Goal: Register for event/course

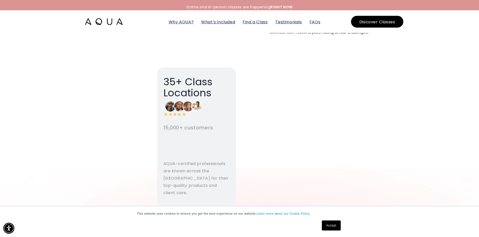
scroll to position [1005, 0]
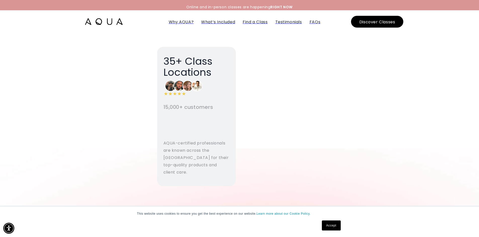
click at [135, 86] on video at bounding box center [110, 66] width 79 height 39
click at [110, 86] on video at bounding box center [110, 66] width 79 height 39
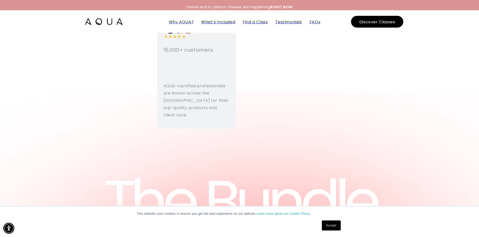
scroll to position [1080, 0]
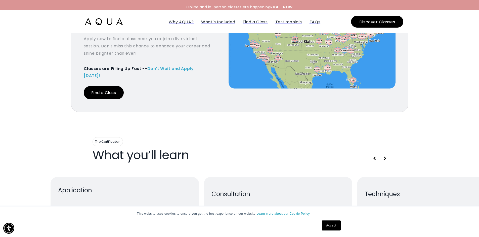
scroll to position [1859, 0]
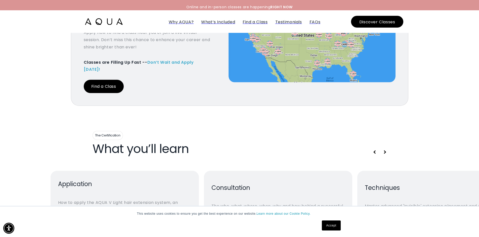
click at [106, 80] on link "Find a Class" at bounding box center [104, 86] width 40 height 13
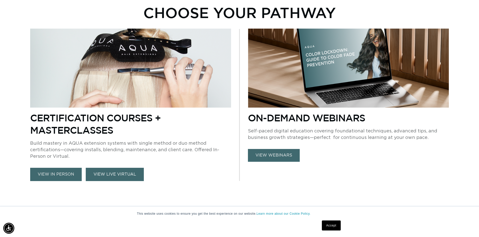
click at [130, 173] on link "VIEW LIVE VIRTUAL" at bounding box center [115, 174] width 58 height 13
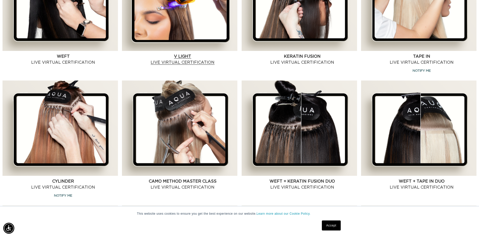
scroll to position [0, 443]
click at [181, 58] on link "V Light Live Virtual Certification" at bounding box center [183, 60] width 110 height 12
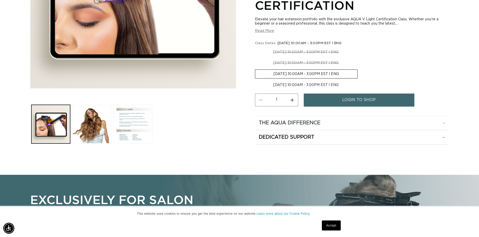
scroll to position [0, 443]
